Goal: Task Accomplishment & Management: Use online tool/utility

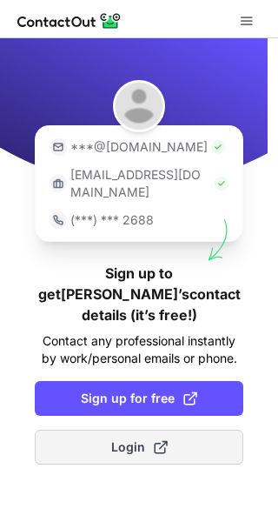
click at [129, 439] on span "Login" at bounding box center [139, 447] width 57 height 17
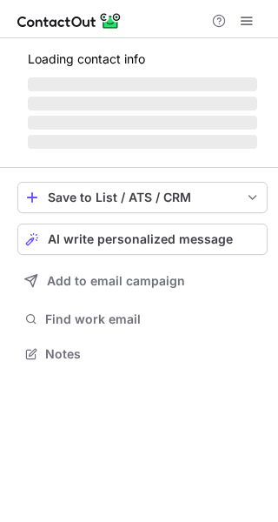
scroll to position [337, 278]
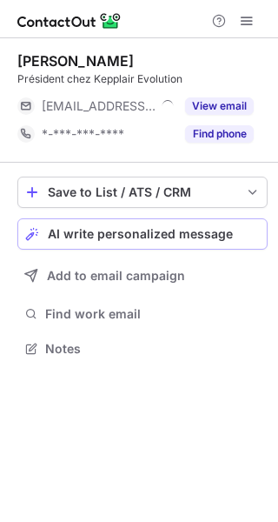
click at [97, 235] on span "AI write personalized message" at bounding box center [140, 234] width 185 height 14
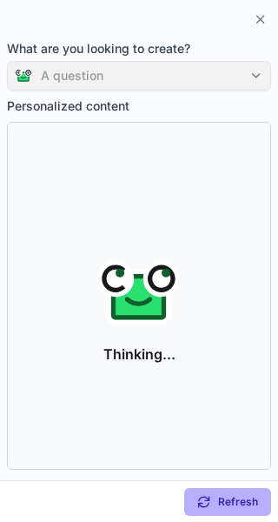
click at [253, 72] on div "A question" at bounding box center [139, 76] width 265 height 30
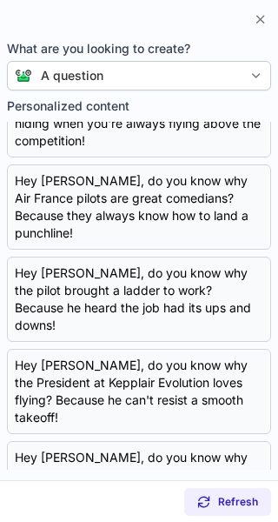
scroll to position [0, 0]
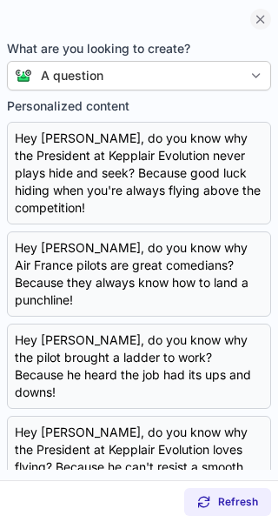
click at [257, 24] on span at bounding box center [261, 19] width 14 height 14
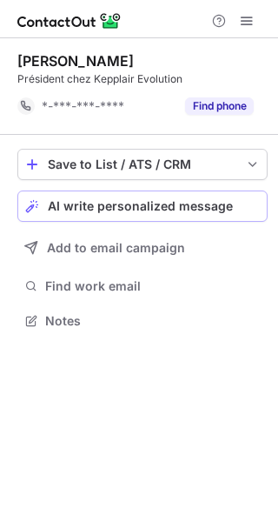
click at [137, 211] on span "AI write personalized message" at bounding box center [140, 206] width 185 height 14
click at [137, 211] on div "AI write personalized message" at bounding box center [154, 206] width 212 height 14
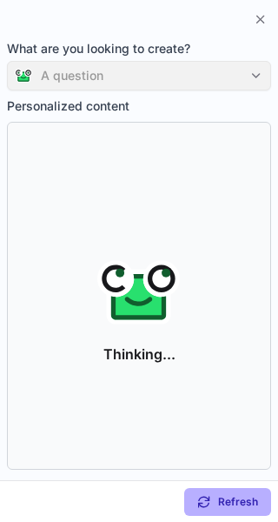
click at [237, 73] on div "A question" at bounding box center [139, 76] width 265 height 30
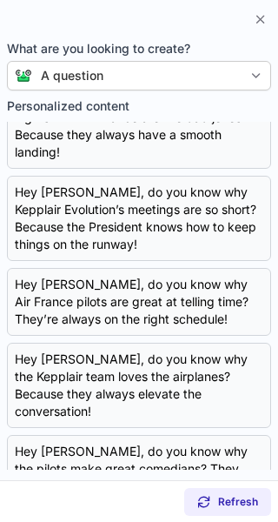
scroll to position [498, 0]
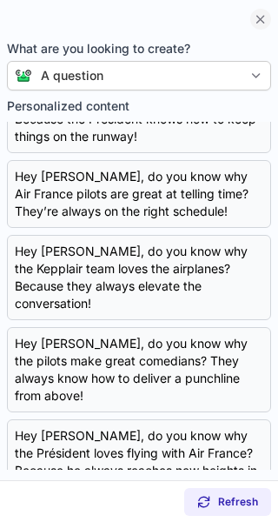
click at [258, 17] on span at bounding box center [261, 19] width 14 height 14
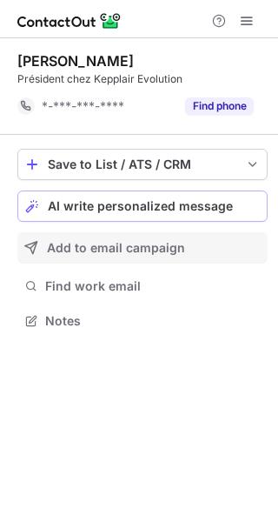
click at [188, 250] on div "Add to email campaign" at bounding box center [154, 248] width 214 height 14
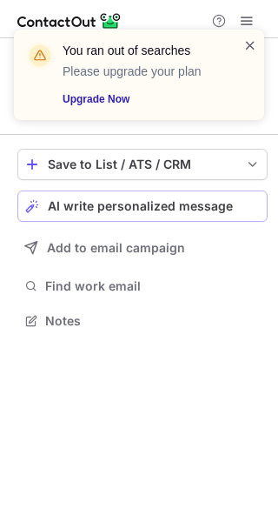
click at [249, 45] on span at bounding box center [251, 45] width 14 height 17
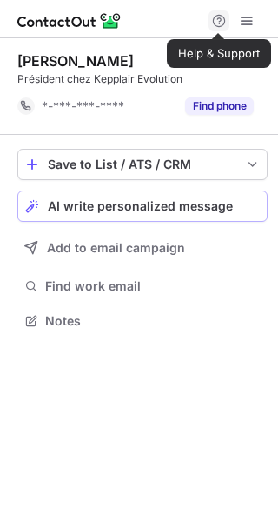
click at [216, 17] on span at bounding box center [219, 21] width 14 height 14
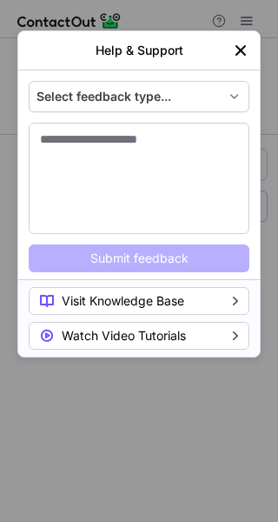
click at [240, 50] on img "left-button" at bounding box center [240, 50] width 17 height 17
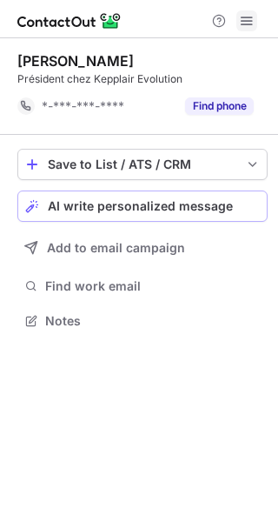
click at [245, 21] on span at bounding box center [247, 21] width 14 height 14
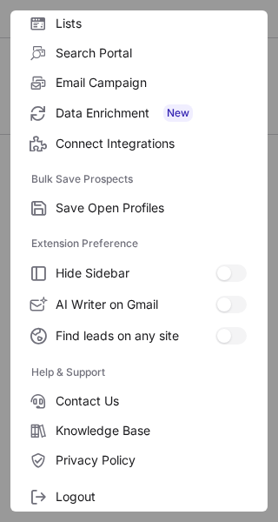
scroll to position [203, 0]
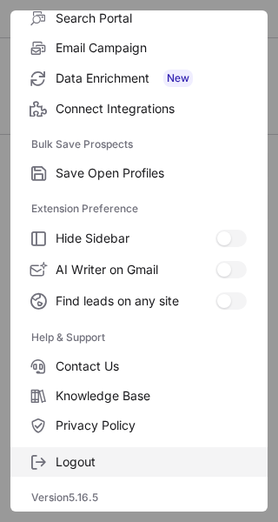
click at [92, 467] on span "Logout" at bounding box center [151, 462] width 191 height 16
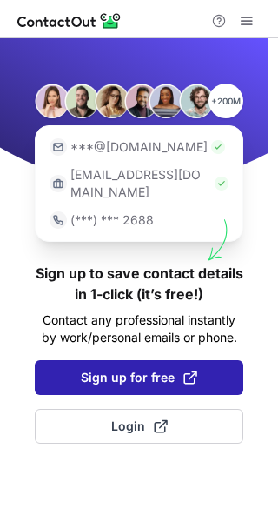
click at [150, 369] on span "Sign up for free" at bounding box center [139, 377] width 117 height 17
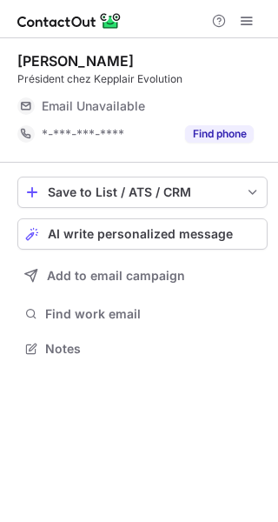
scroll to position [337, 278]
click at [124, 234] on span "AI write personalized message" at bounding box center [140, 234] width 185 height 14
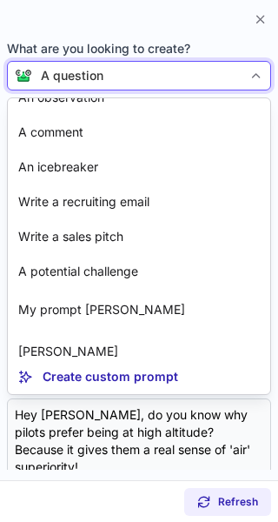
scroll to position [73, 0]
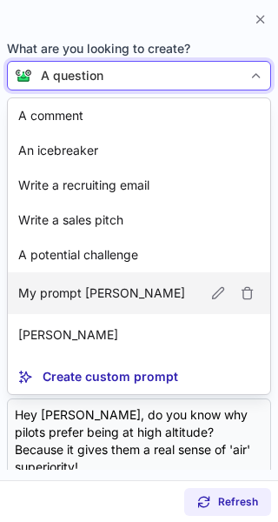
click at [138, 292] on article "My prompt sidney Edit" at bounding box center [139, 293] width 263 height 42
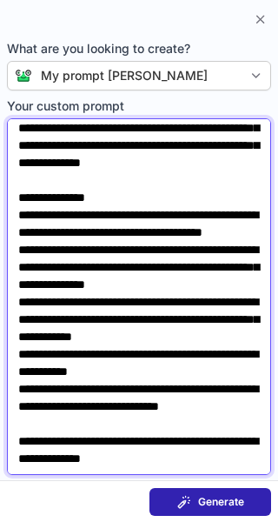
scroll to position [129, 0]
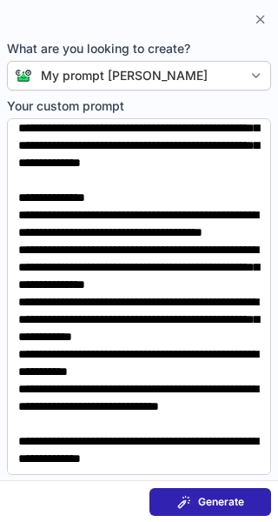
click at [215, 503] on span "Generate" at bounding box center [221, 502] width 46 height 14
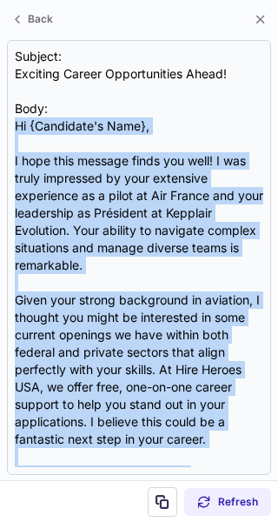
scroll to position [137, 0]
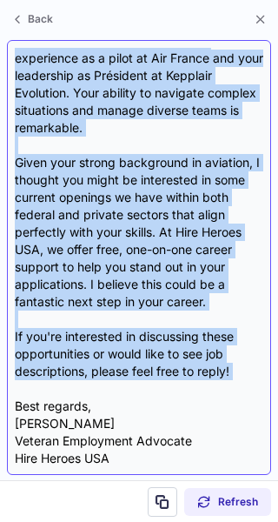
drag, startPoint x: 13, startPoint y: 124, endPoint x: 239, endPoint y: 381, distance: 342.2
click at [239, 381] on div "Subject: Exciting Career Opportunities Ahead! Body: Hi {Candidate's Name}, I ho…" at bounding box center [139, 257] width 265 height 435
copy div "Hi {Candidate's Name}, I hope this message finds you well! I was truly impresse…"
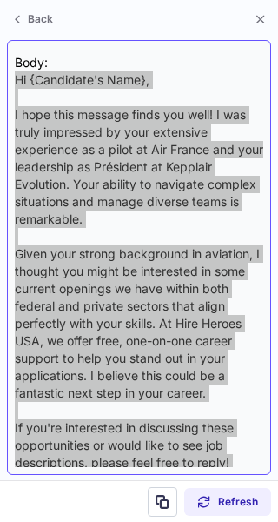
scroll to position [0, 0]
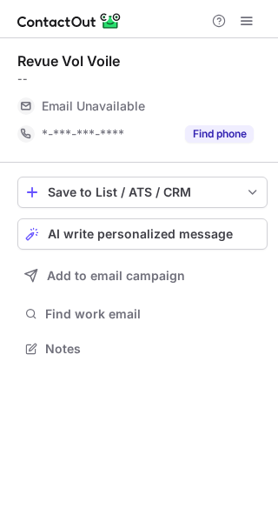
scroll to position [337, 278]
click at [109, 238] on span "AI write personalized message" at bounding box center [140, 234] width 185 height 14
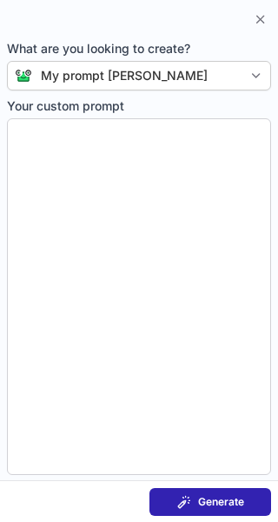
type textarea "**********"
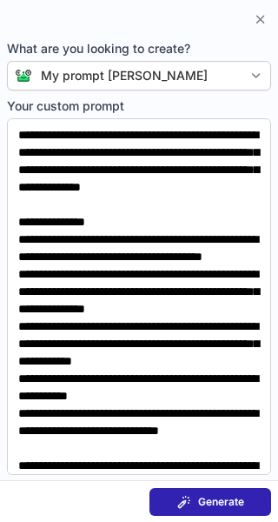
click at [210, 495] on span "Generate" at bounding box center [221, 502] width 46 height 14
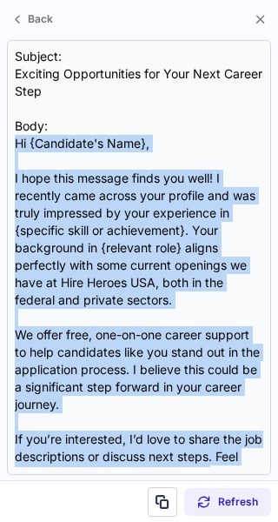
scroll to position [103, 0]
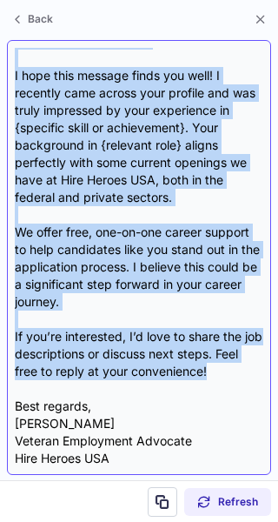
drag, startPoint x: 16, startPoint y: 139, endPoint x: 258, endPoint y: 376, distance: 339.1
click at [258, 376] on div "Subject: Exciting Opportunities for Your Next Career Step Body: Hi {Candidate's…" at bounding box center [139, 257] width 249 height 419
copy div "Hi {Candidate's Name}, I hope this message finds you well! I recently came acro…"
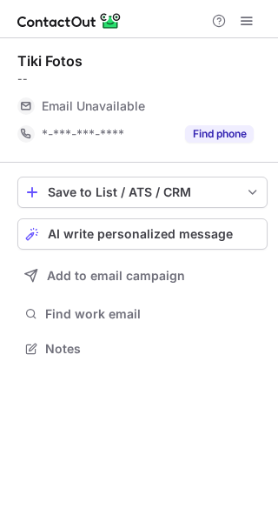
scroll to position [337, 278]
click at [130, 239] on span "AI write personalized message" at bounding box center [140, 234] width 185 height 14
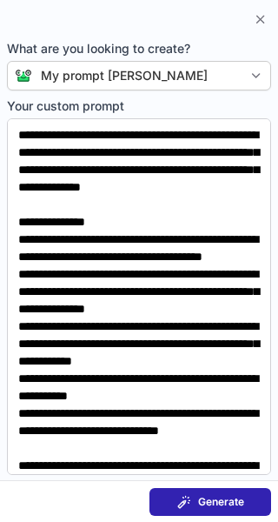
click at [198, 499] on span "Generate" at bounding box center [221, 502] width 46 height 14
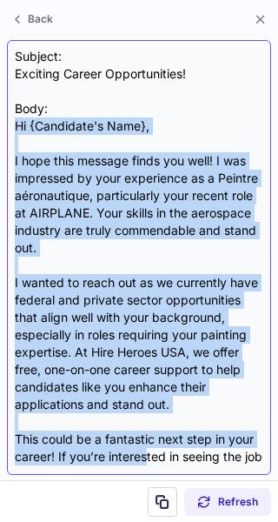
scroll to position [120, 0]
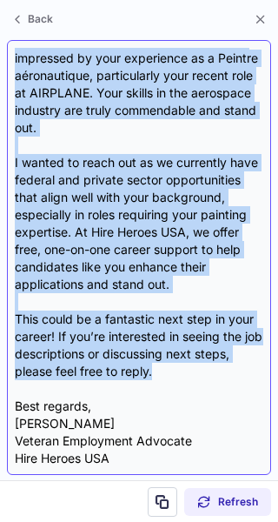
drag, startPoint x: 14, startPoint y: 129, endPoint x: 187, endPoint y: 374, distance: 300.3
click at [187, 374] on div "Subject: Exciting Career Opportunities! Body: Hi {Candidate's Name}, I hope thi…" at bounding box center [139, 257] width 265 height 435
copy div "Hi {Candidate's Name}, I hope this message finds you well! I was impressed by y…"
